Goal: Information Seeking & Learning: Learn about a topic

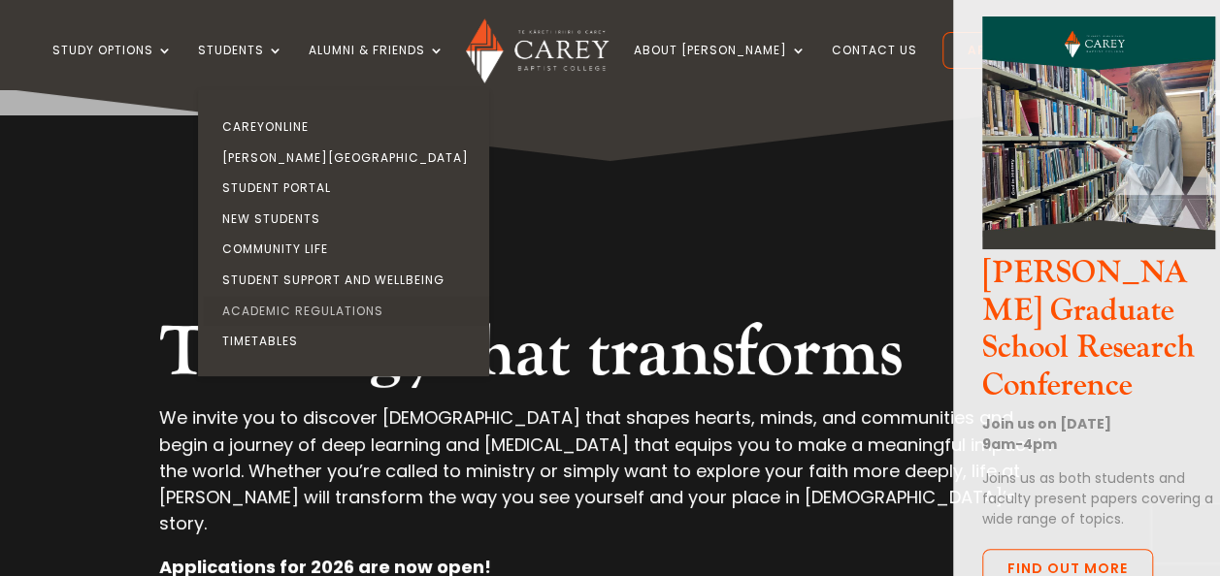
click at [328, 310] on link "Academic Regulations" at bounding box center [348, 311] width 291 height 31
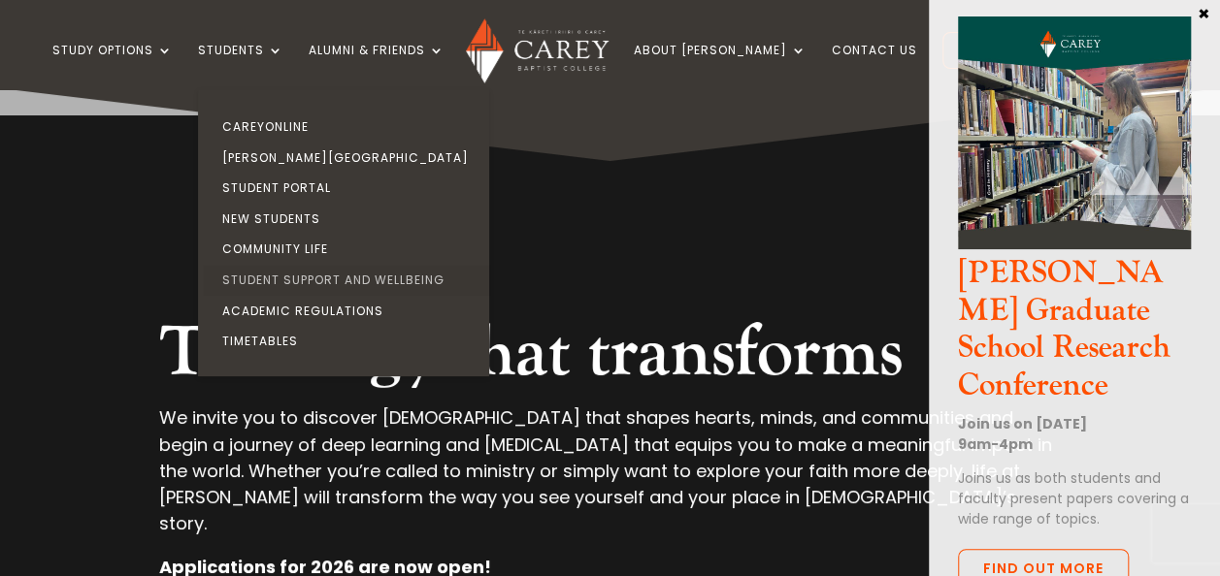
click at [327, 277] on link "Student Support and Wellbeing" at bounding box center [348, 280] width 291 height 31
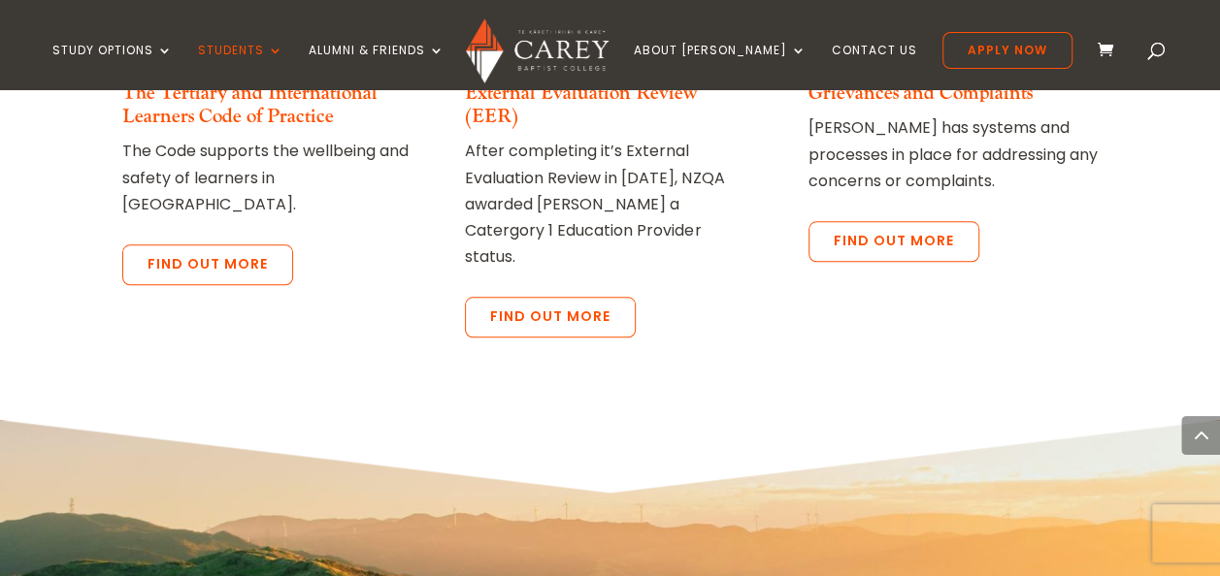
scroll to position [4657, 0]
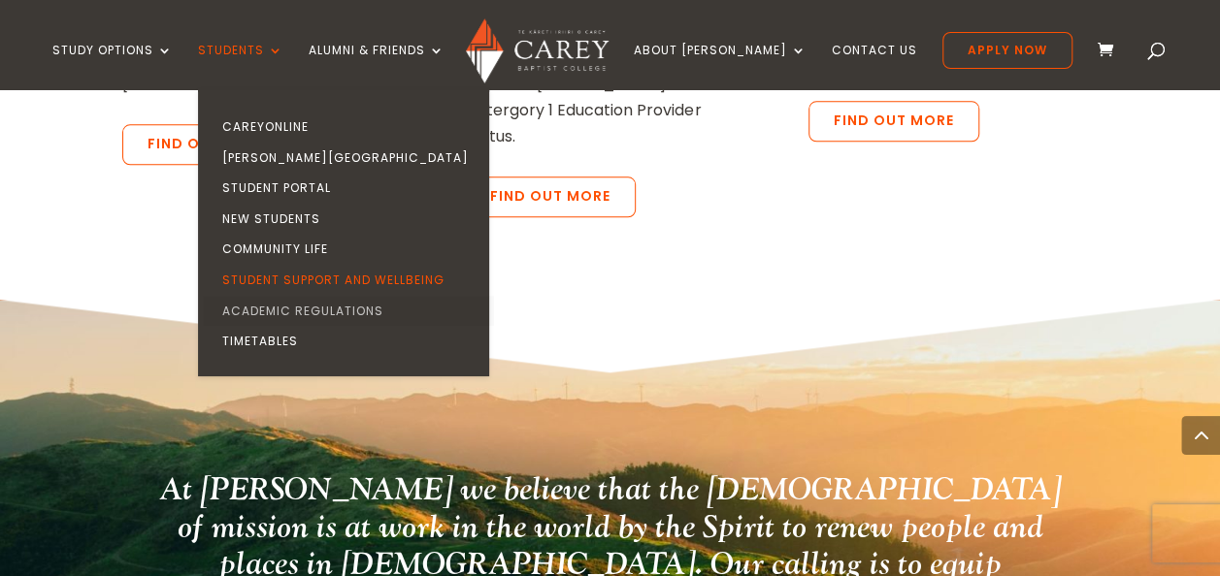
click at [314, 305] on link "Academic Regulations" at bounding box center [348, 311] width 291 height 31
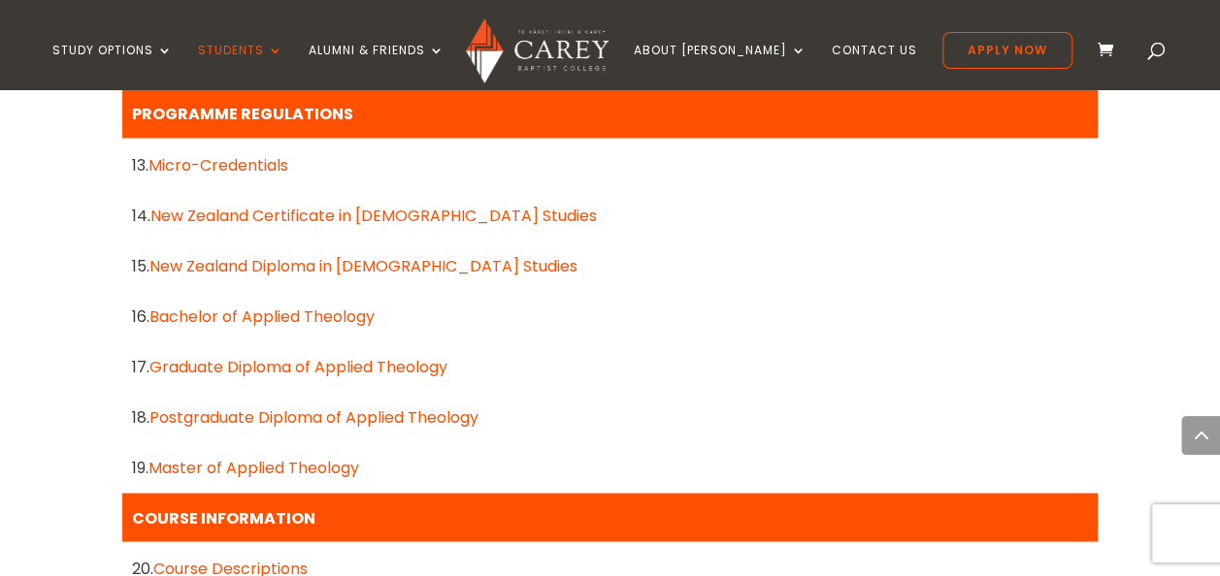
scroll to position [1746, 0]
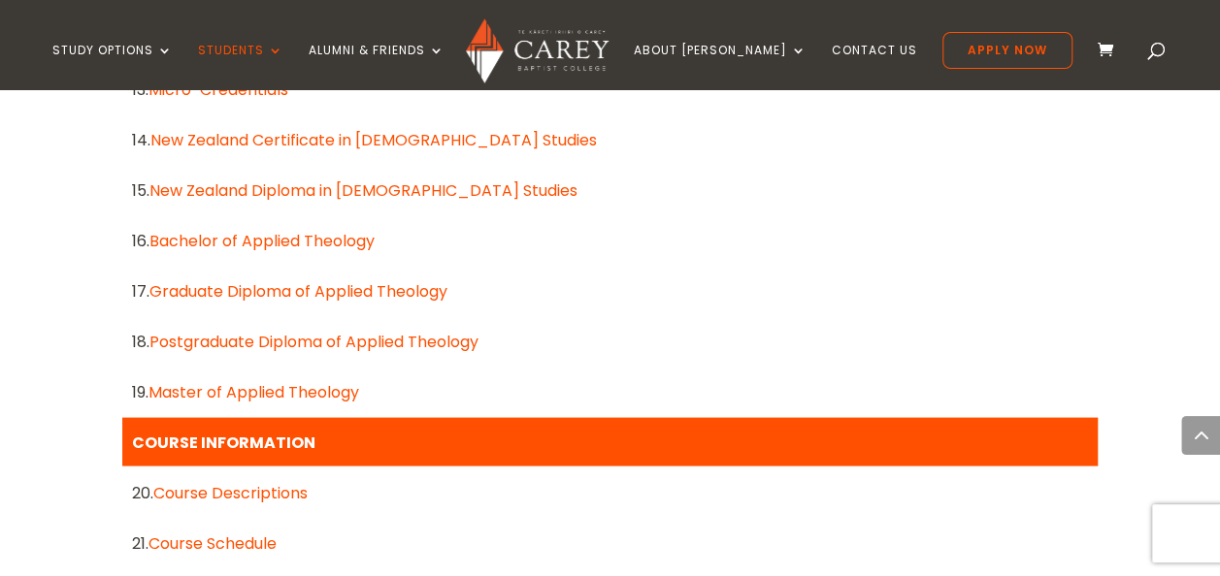
click at [433, 297] on link "Graduate Diploma of Applied Theology" at bounding box center [298, 290] width 298 height 22
click at [432, 291] on link "Graduate Diploma of Applied Theology" at bounding box center [298, 290] width 298 height 22
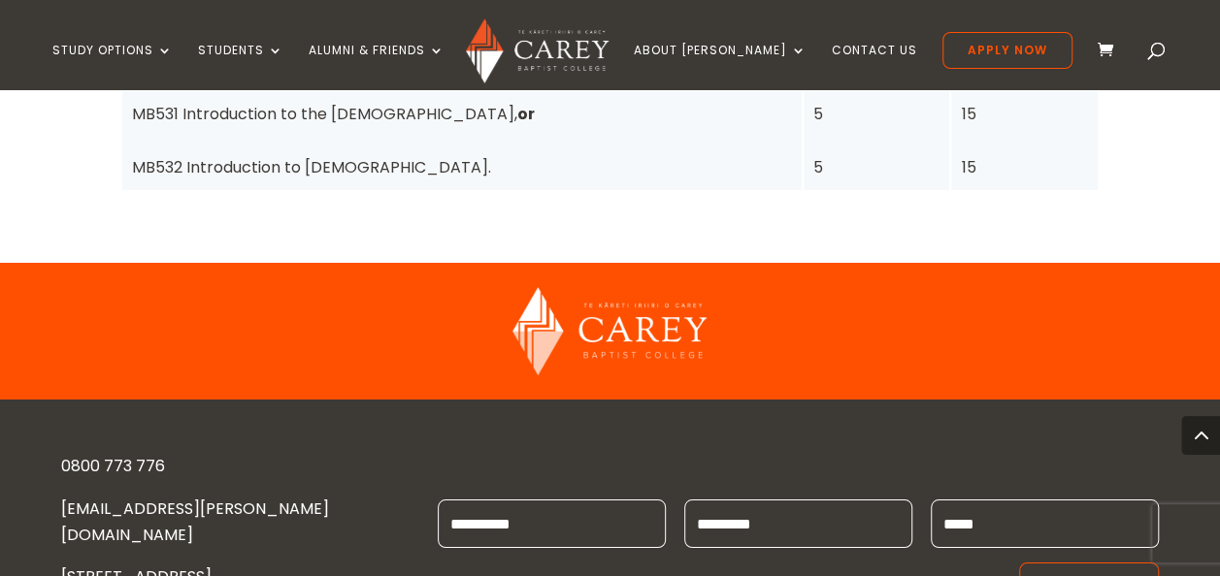
scroll to position [3396, 0]
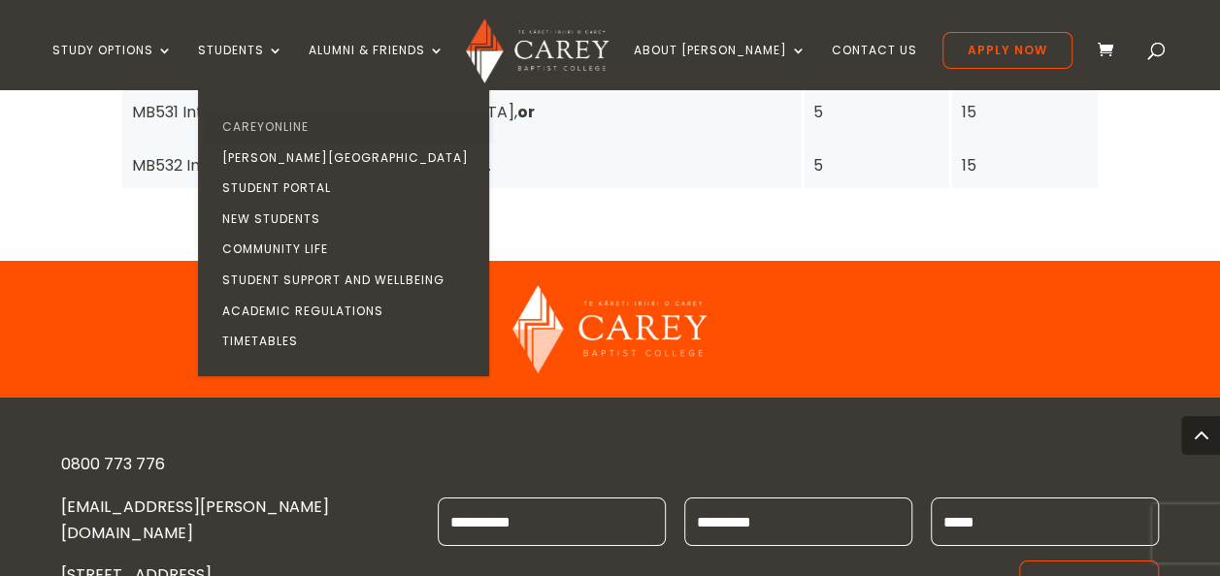
click at [307, 124] on link "CareyOnline" at bounding box center [348, 127] width 291 height 31
